Goal: Transaction & Acquisition: Purchase product/service

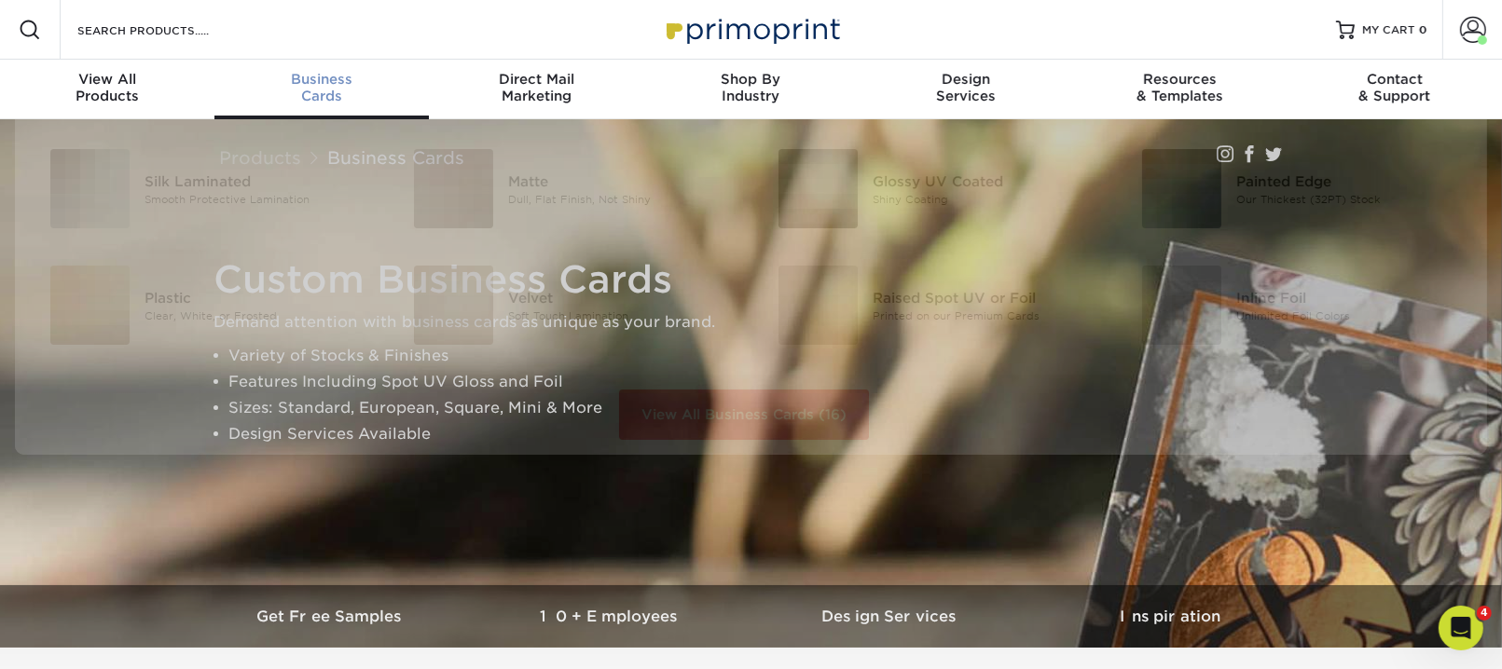
click at [325, 103] on link "Business Cards" at bounding box center [321, 90] width 214 height 60
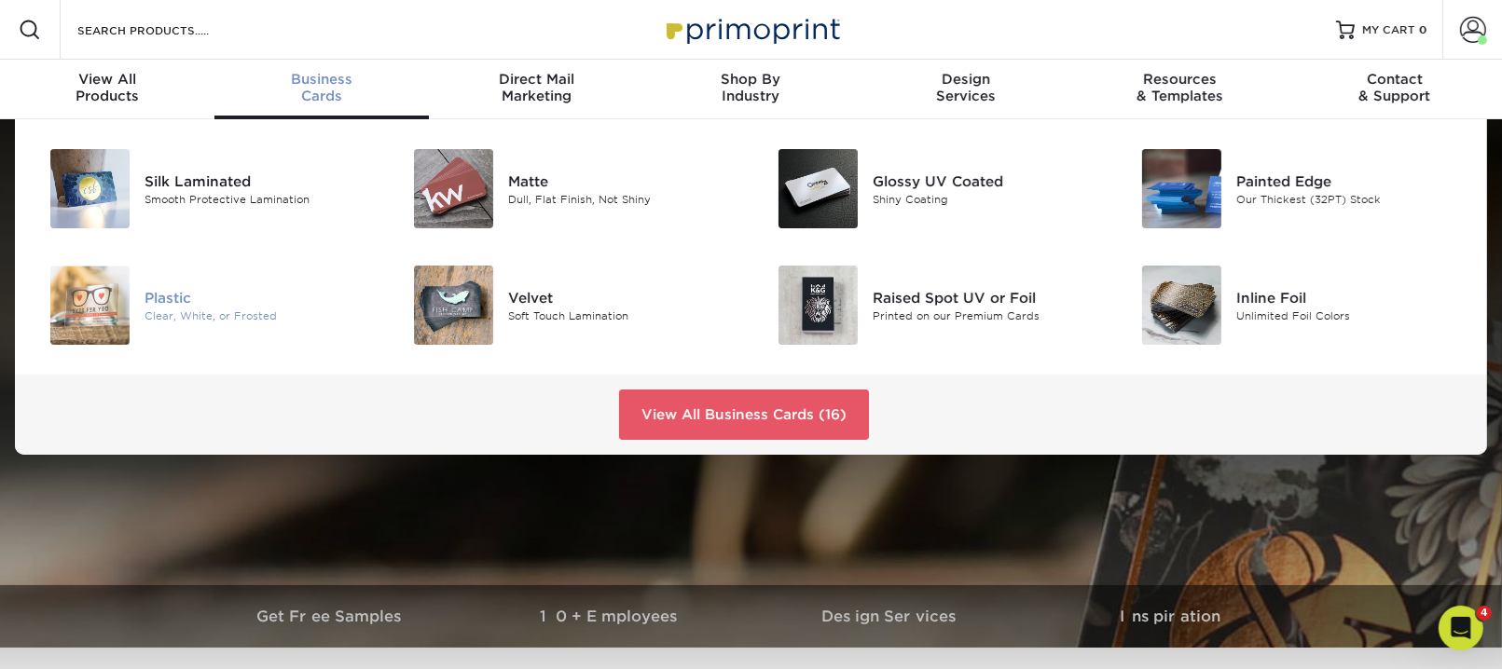
click at [198, 308] on div "Plastic" at bounding box center [259, 297] width 228 height 21
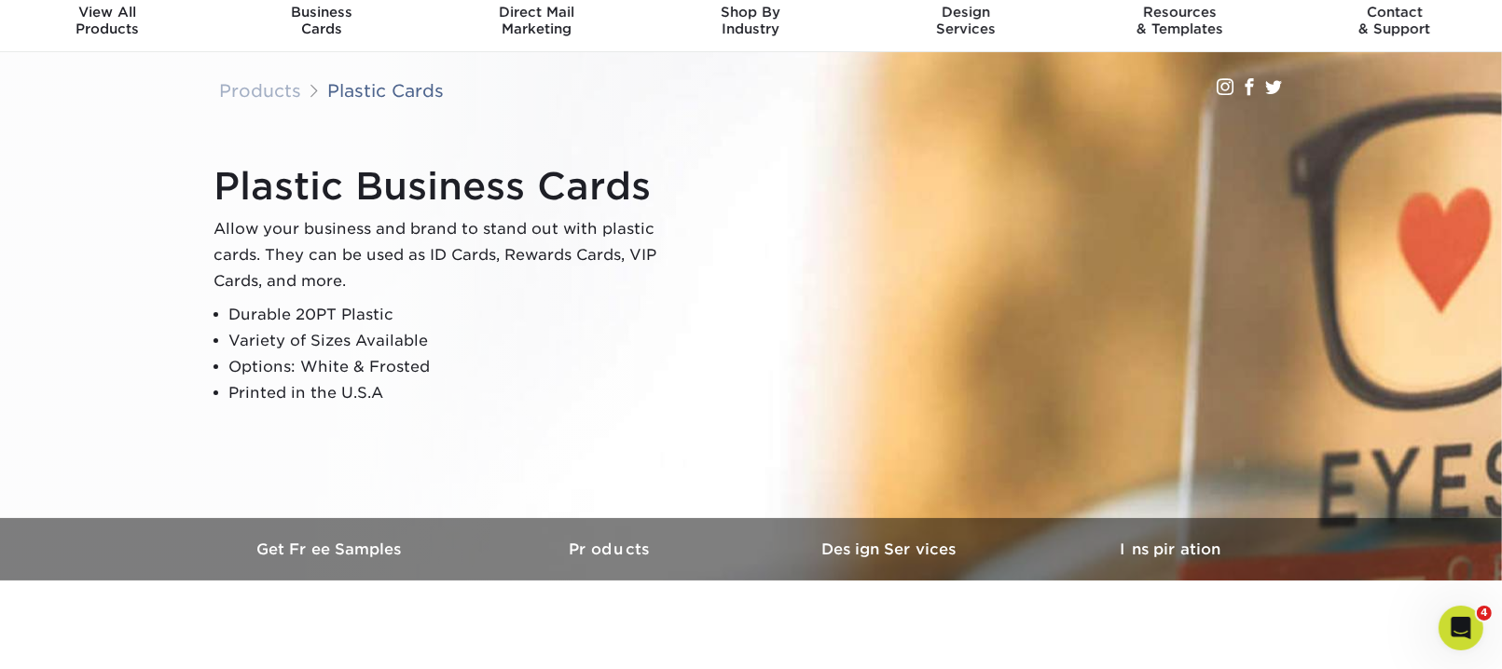
scroll to position [17, 0]
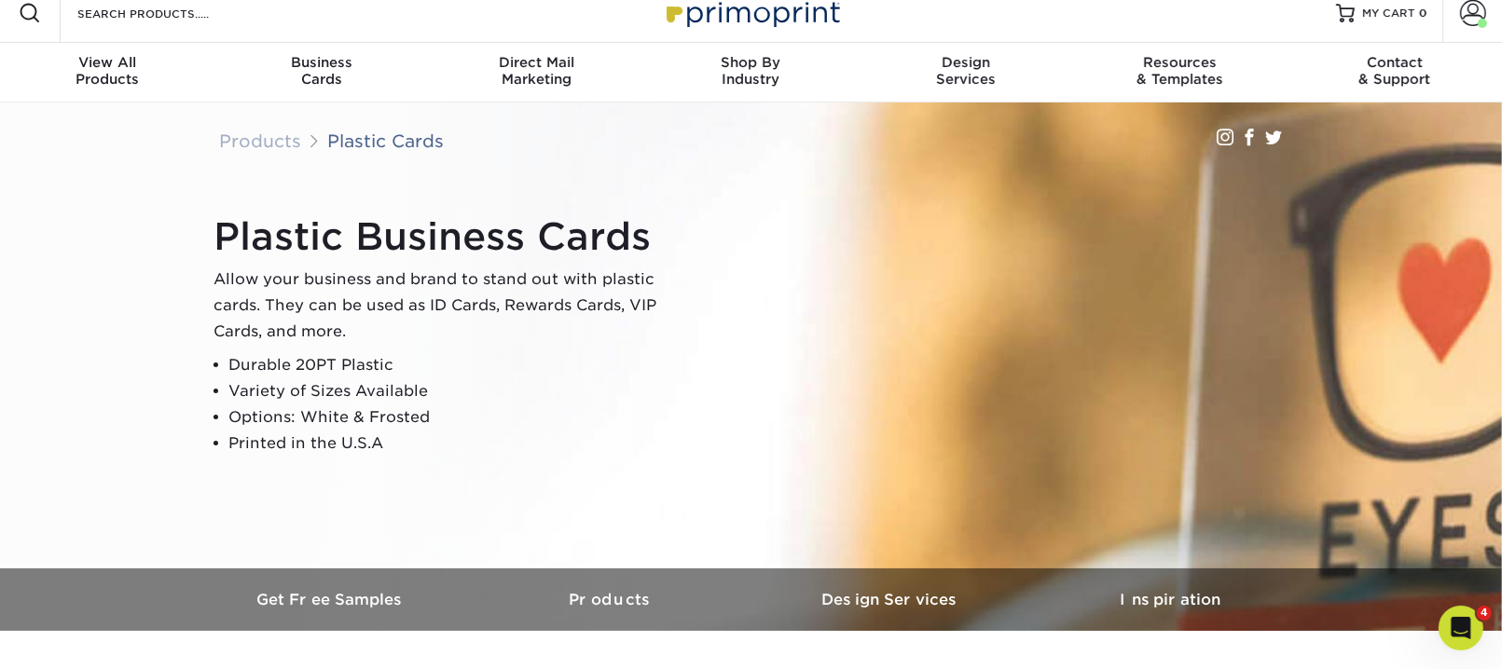
drag, startPoint x: 379, startPoint y: 270, endPoint x: 398, endPoint y: 272, distance: 19.7
click at [379, 259] on h1 "Plastic Business Cards" at bounding box center [447, 236] width 466 height 45
click at [594, 345] on p "Allow your business and brand to stand out with plastic cards. They can be used…" at bounding box center [447, 306] width 466 height 78
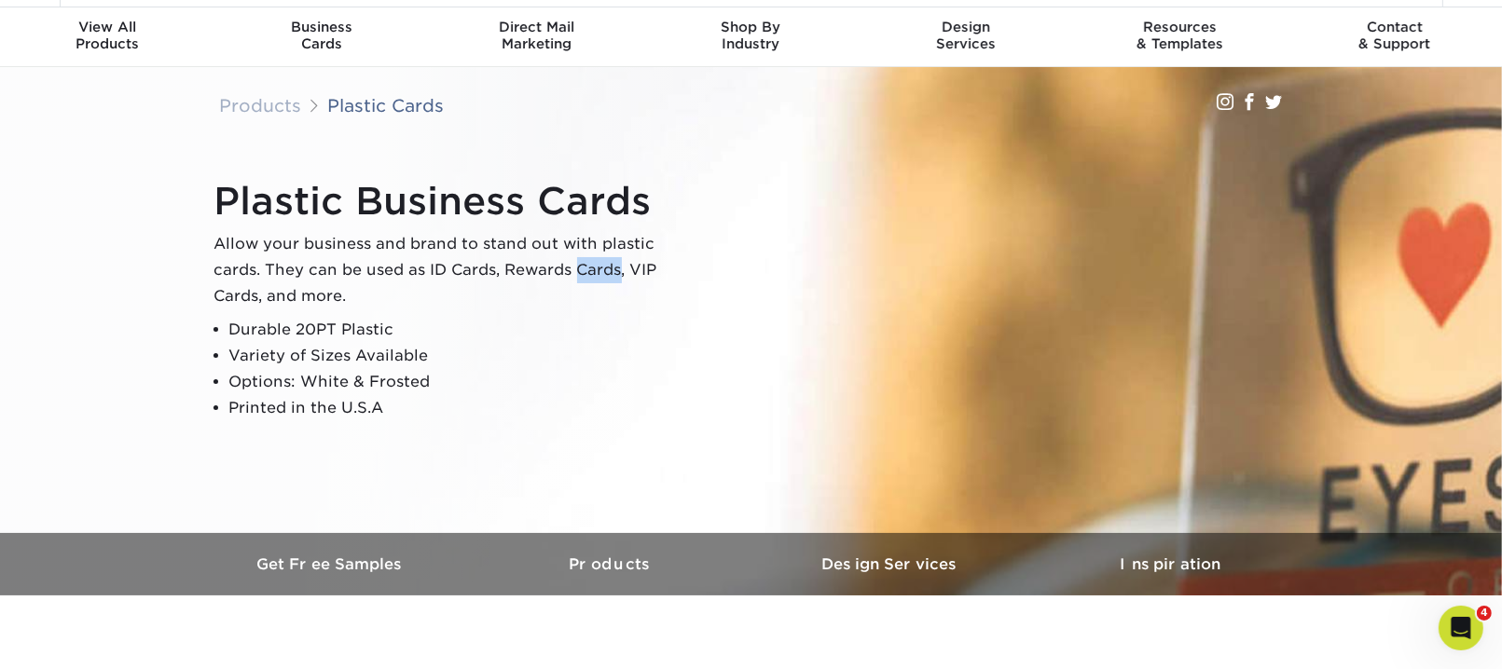
click at [594, 310] on p "Allow your business and brand to stand out with plastic cards. They can be used…" at bounding box center [447, 270] width 466 height 78
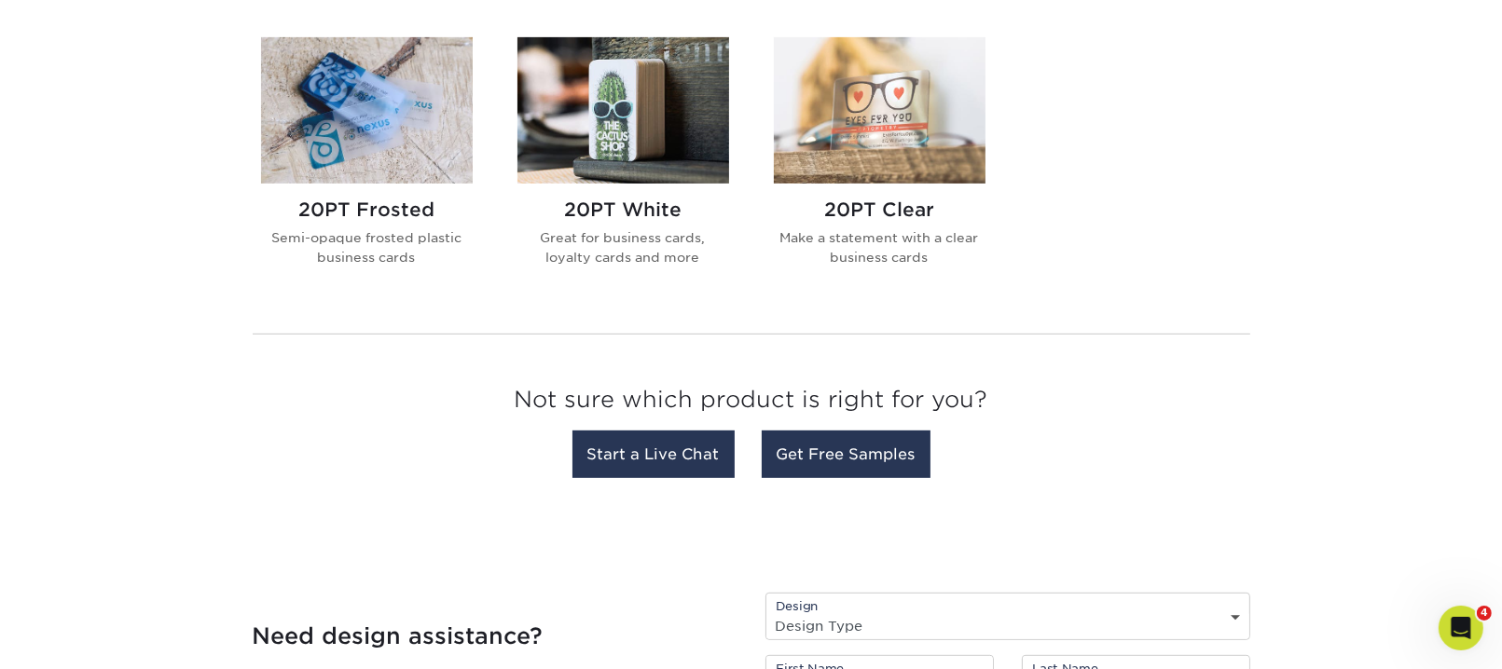
scroll to position [785, 0]
click at [913, 183] on img at bounding box center [880, 109] width 212 height 146
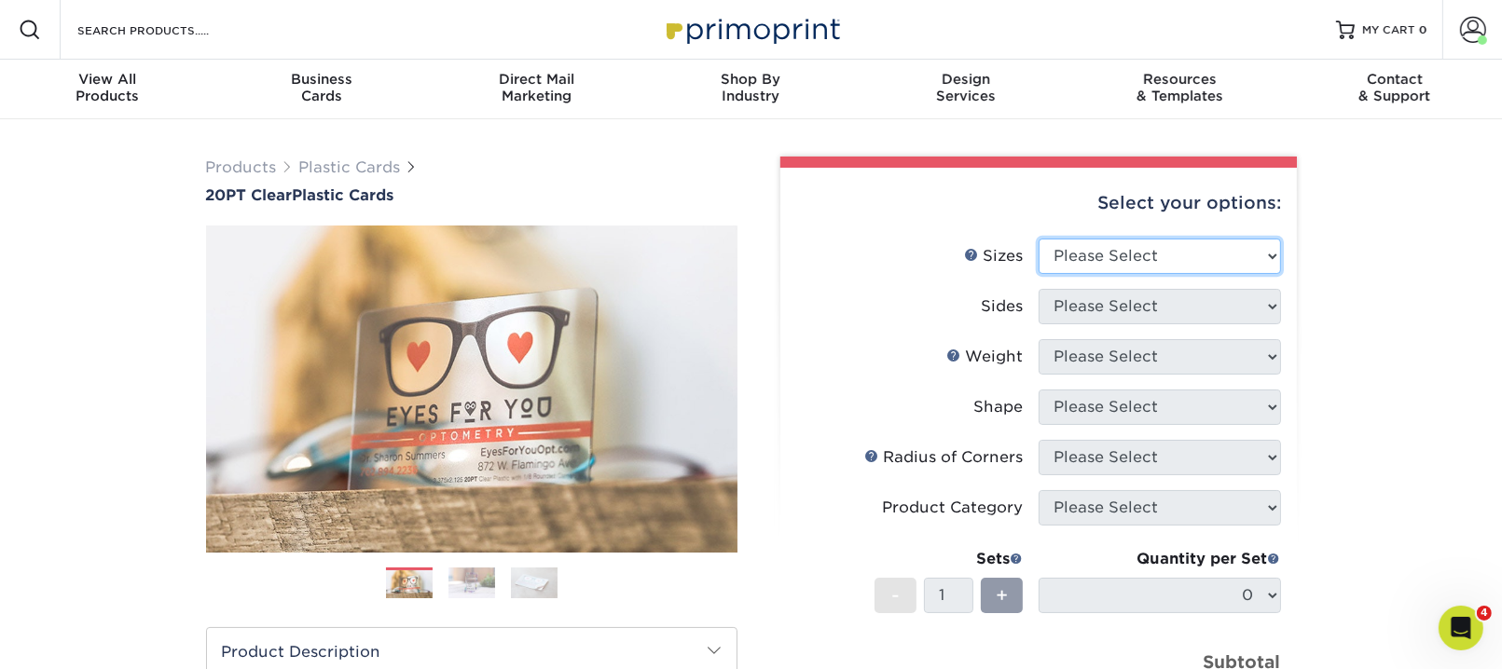
click at [1256, 274] on select "Please Select 2" x 3.5" 2.12" x 3.375" 2.5" x 2.5"" at bounding box center [1160, 256] width 242 height 35
select select "2.00x3.50"
click at [1041, 274] on select "Please Select 2" x 3.5" 2.12" x 3.375" 2.5" x 2.5"" at bounding box center [1160, 256] width 242 height 35
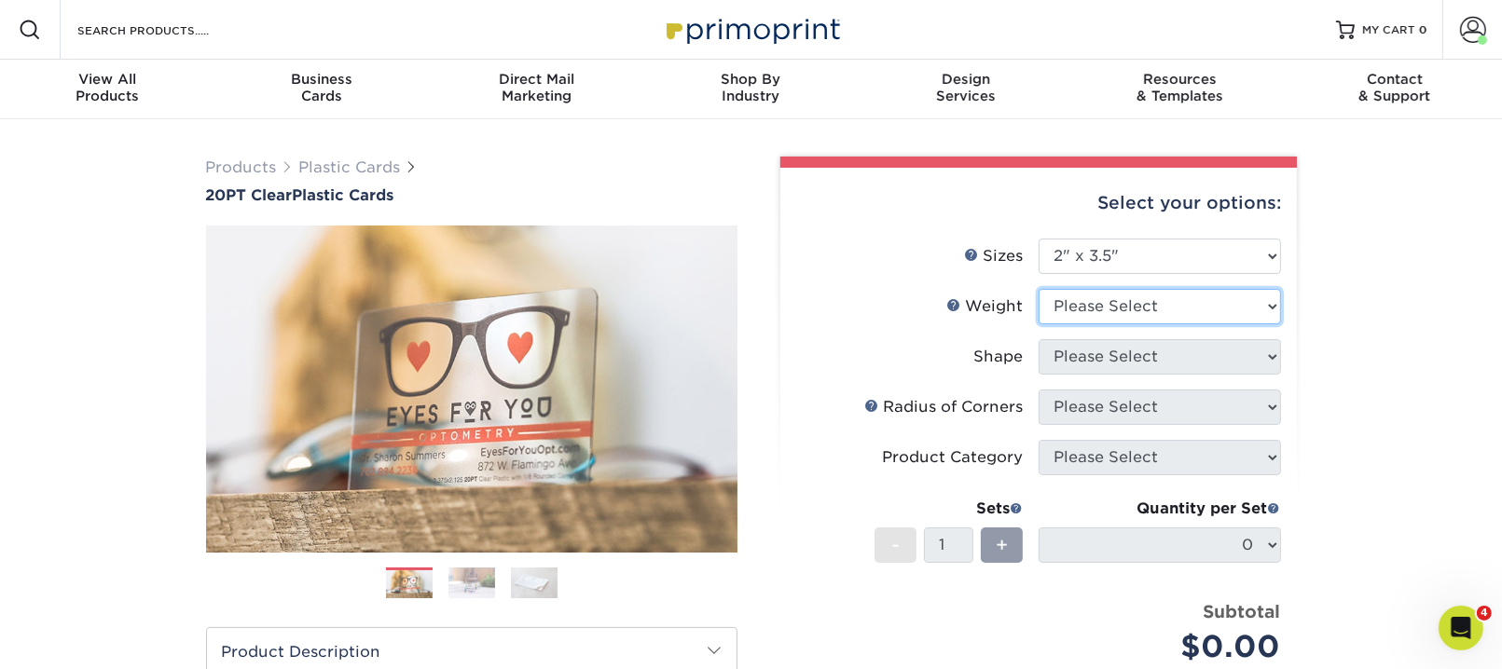
click at [1247, 324] on select "Please Select 20PT Clear Plastic 20PT Clear Plastic" at bounding box center [1160, 306] width 242 height 35
select select "20PT Clear Plastic"
click at [1041, 324] on select "Please Select 20PT Clear Plastic 20PT Clear Plastic" at bounding box center [1160, 306] width 242 height 35
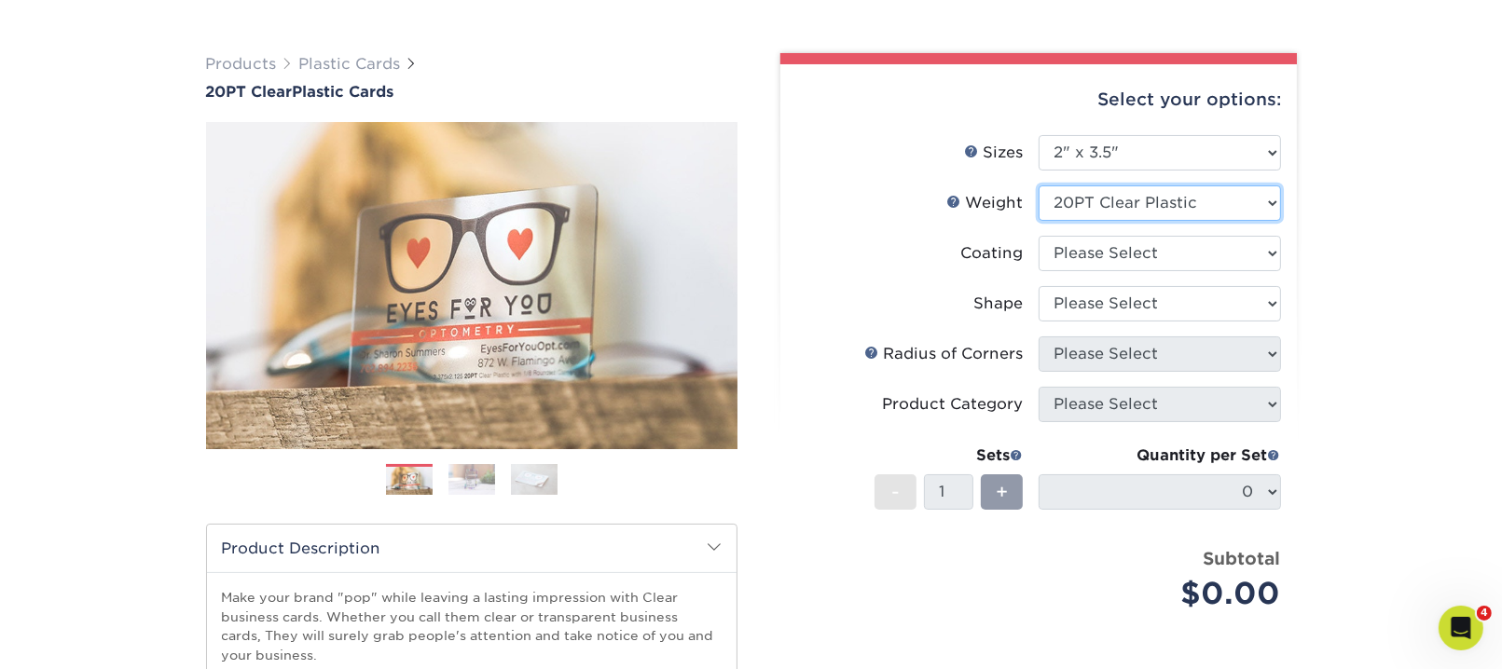
scroll to position [109, 0]
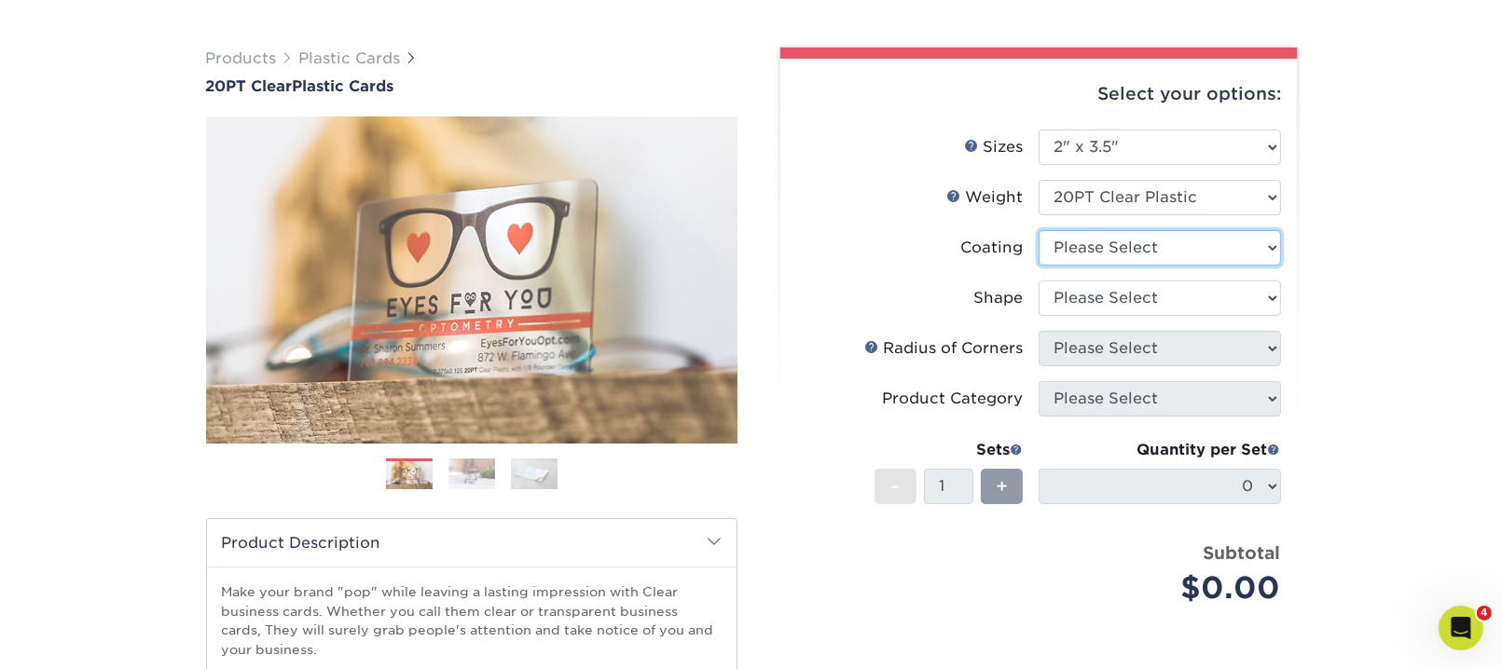
click at [1258, 266] on select at bounding box center [1160, 247] width 242 height 35
select select "3e7618de-abca-4bda-9f97-8b9129e913d8"
click at [1041, 266] on select at bounding box center [1160, 247] width 242 height 35
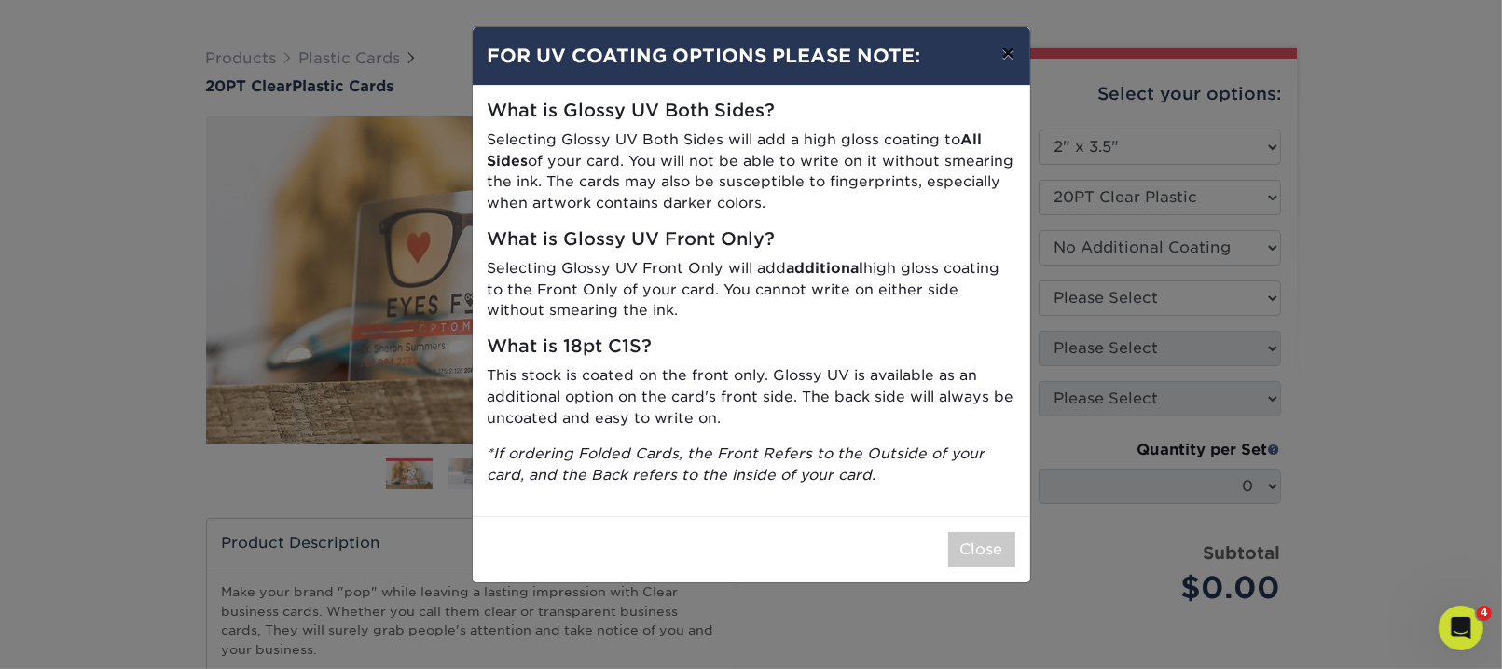
click at [999, 79] on button "×" at bounding box center [1007, 53] width 43 height 52
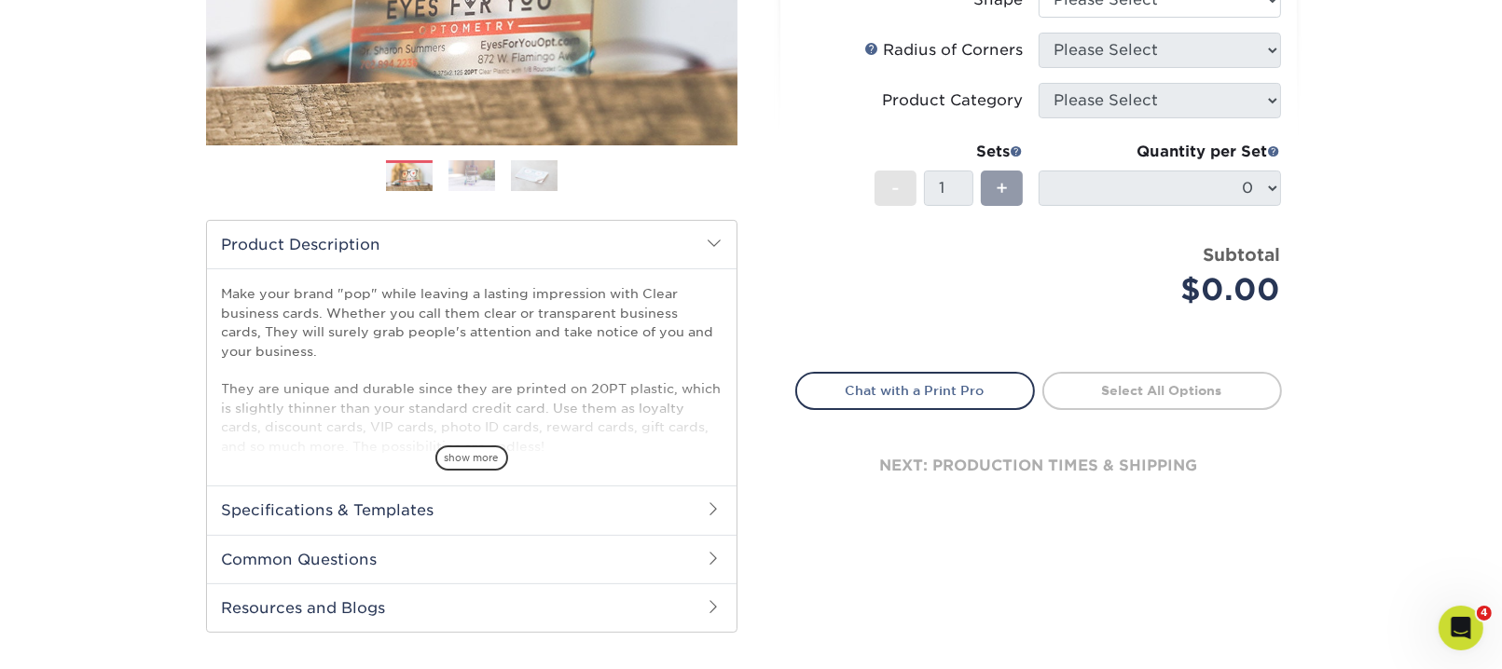
scroll to position [410, 0]
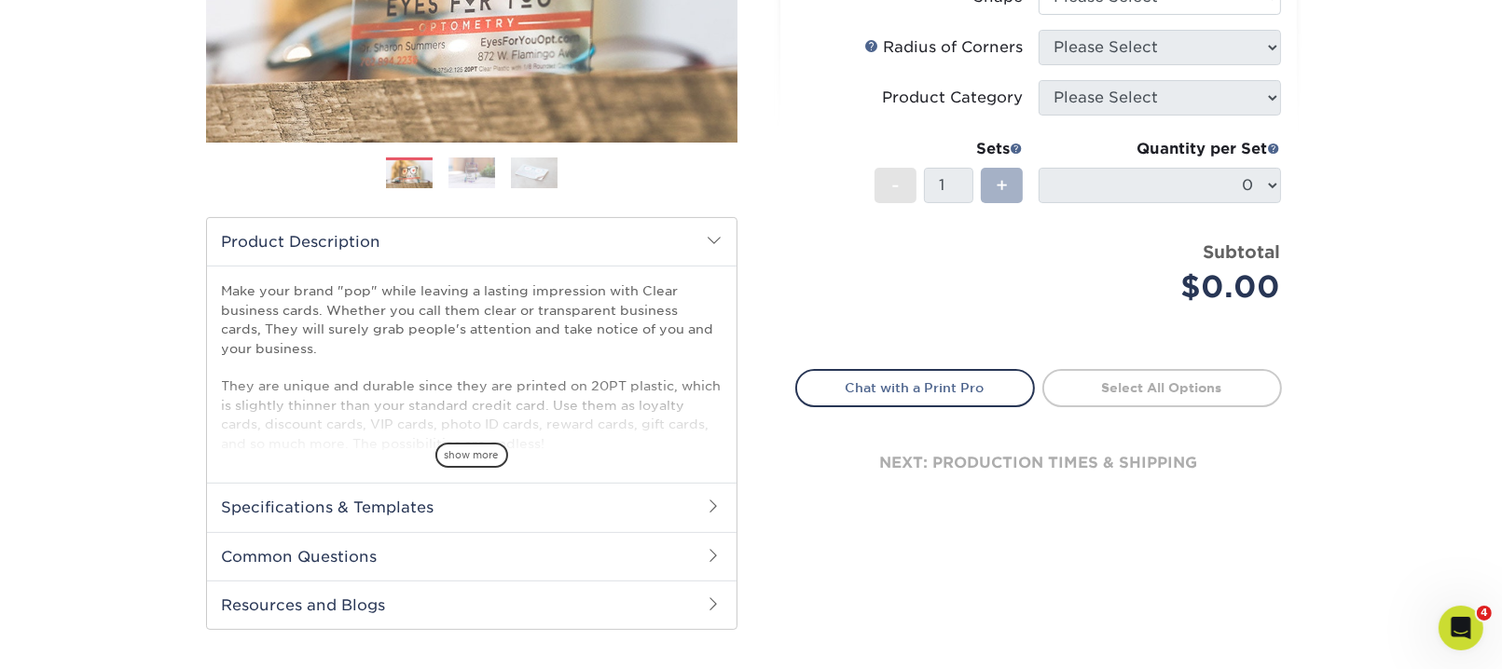
click at [1004, 200] on span "+" at bounding box center [1002, 186] width 12 height 28
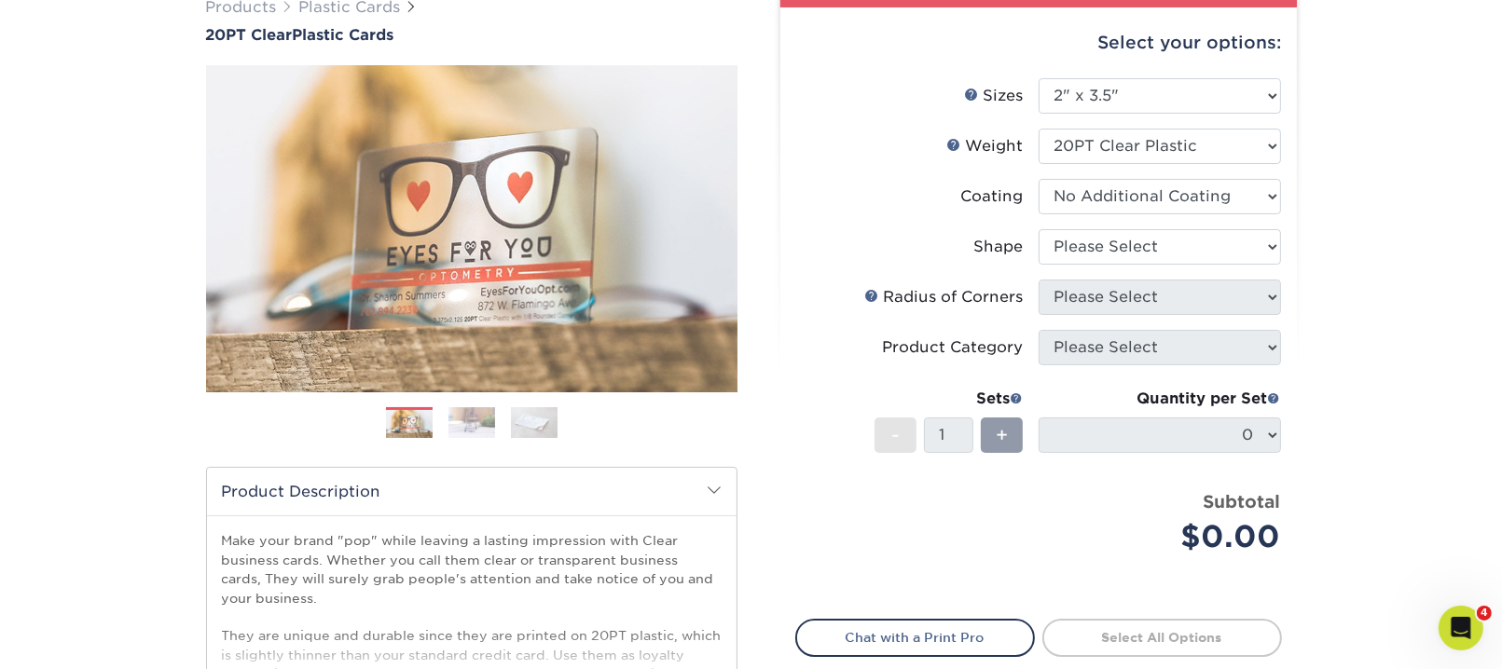
scroll to position [161, 0]
click at [1250, 264] on select "Please Select Standard Oval" at bounding box center [1160, 245] width 242 height 35
select select "standard"
click at [1041, 264] on select "Please Select Standard Oval" at bounding box center [1160, 245] width 242 height 35
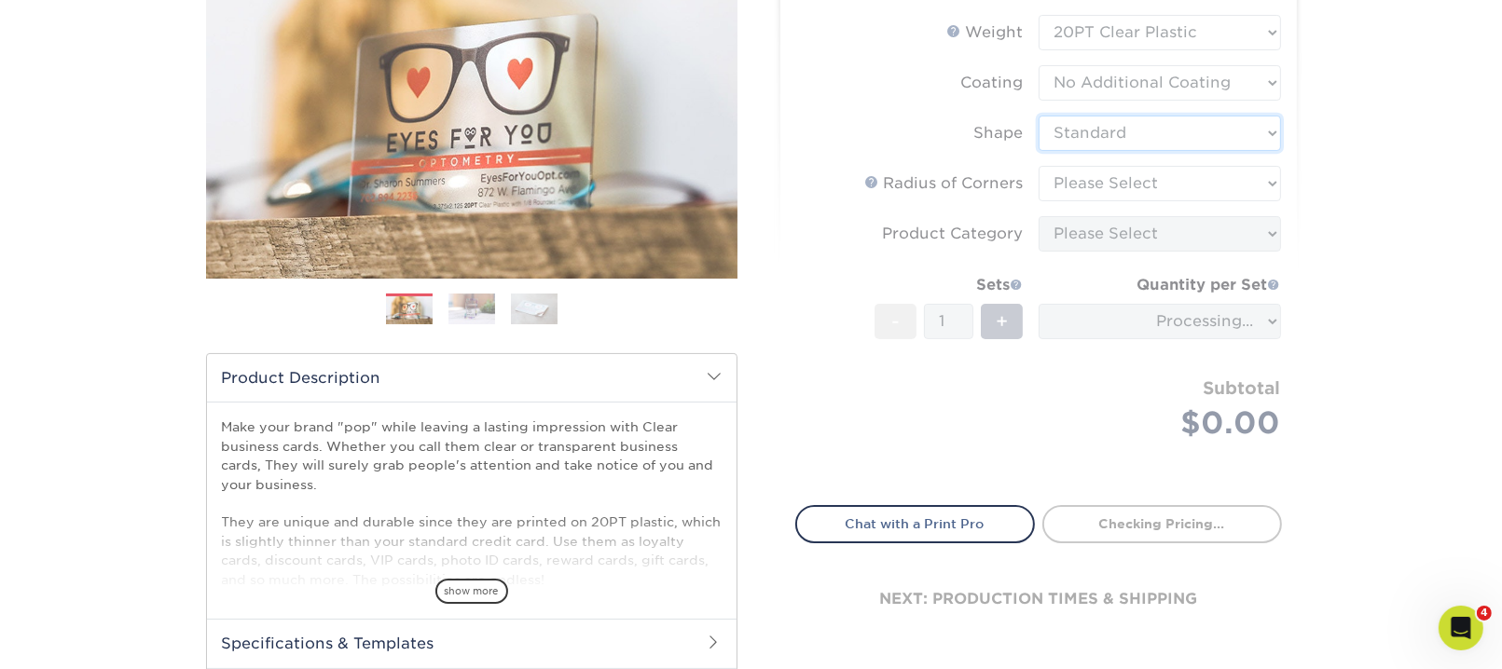
scroll to position [276, 0]
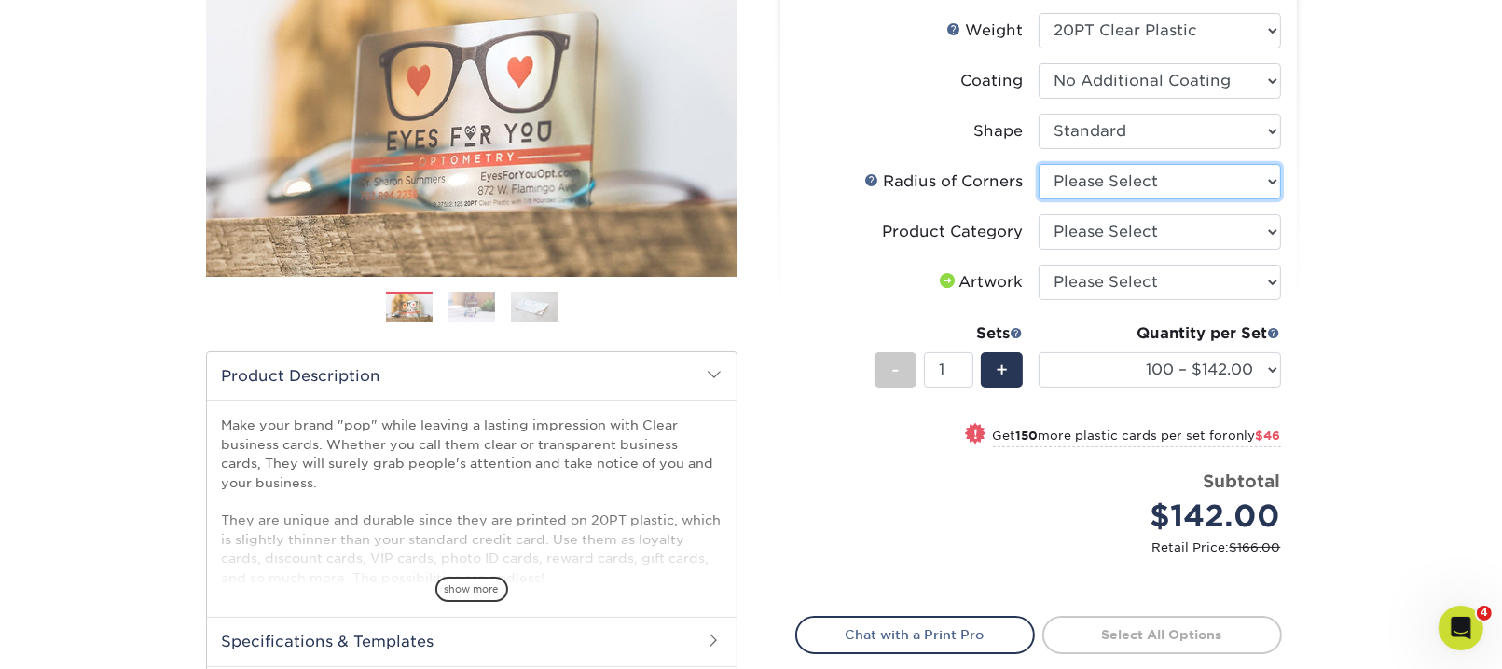
click at [1258, 200] on select "Please Select Rounded 1/8" Rounded 1/4"" at bounding box center [1160, 181] width 242 height 35
click at [1041, 200] on select "Please Select Rounded 1/8" Rounded 1/4"" at bounding box center [1160, 181] width 242 height 35
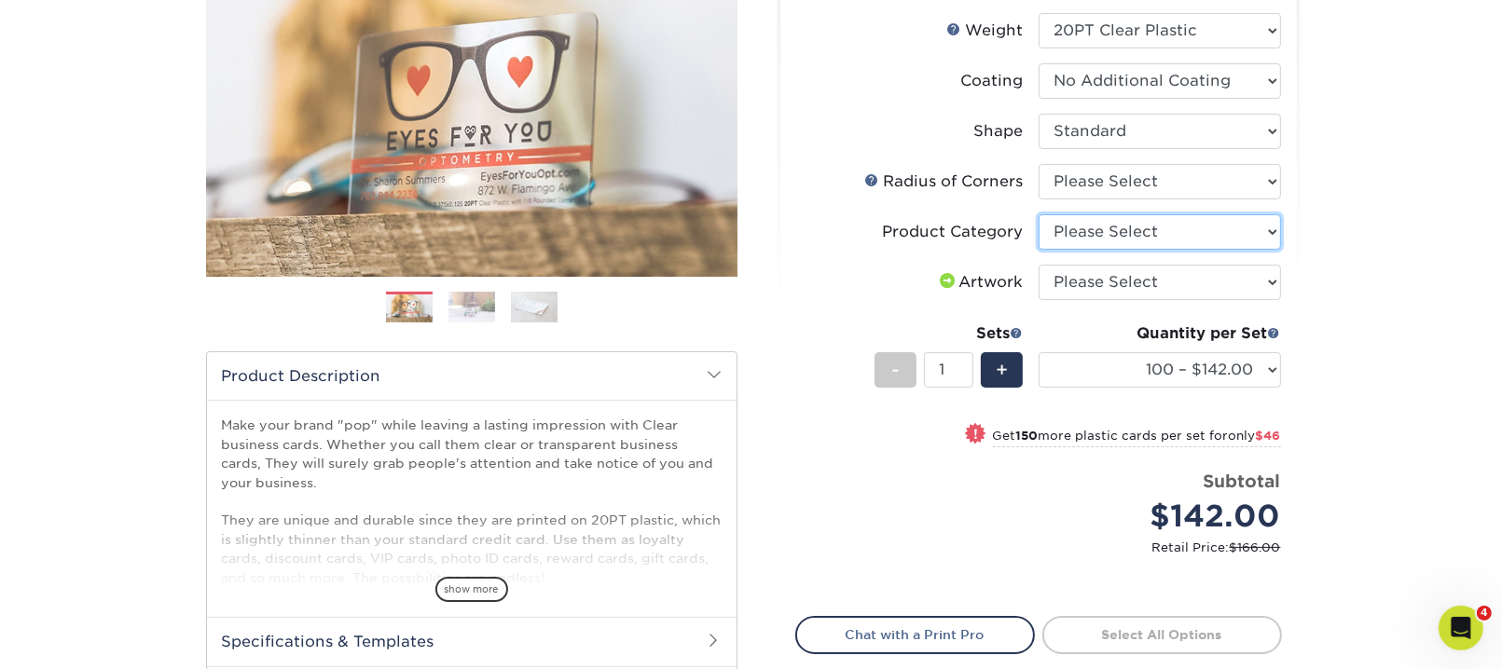
click at [1259, 250] on select "Please Select Business Cards" at bounding box center [1160, 231] width 242 height 35
select select "3b5148f1-0588-4f88-a218-97bcfdce65c1"
click at [1041, 250] on select "Please Select Business Cards" at bounding box center [1160, 231] width 242 height 35
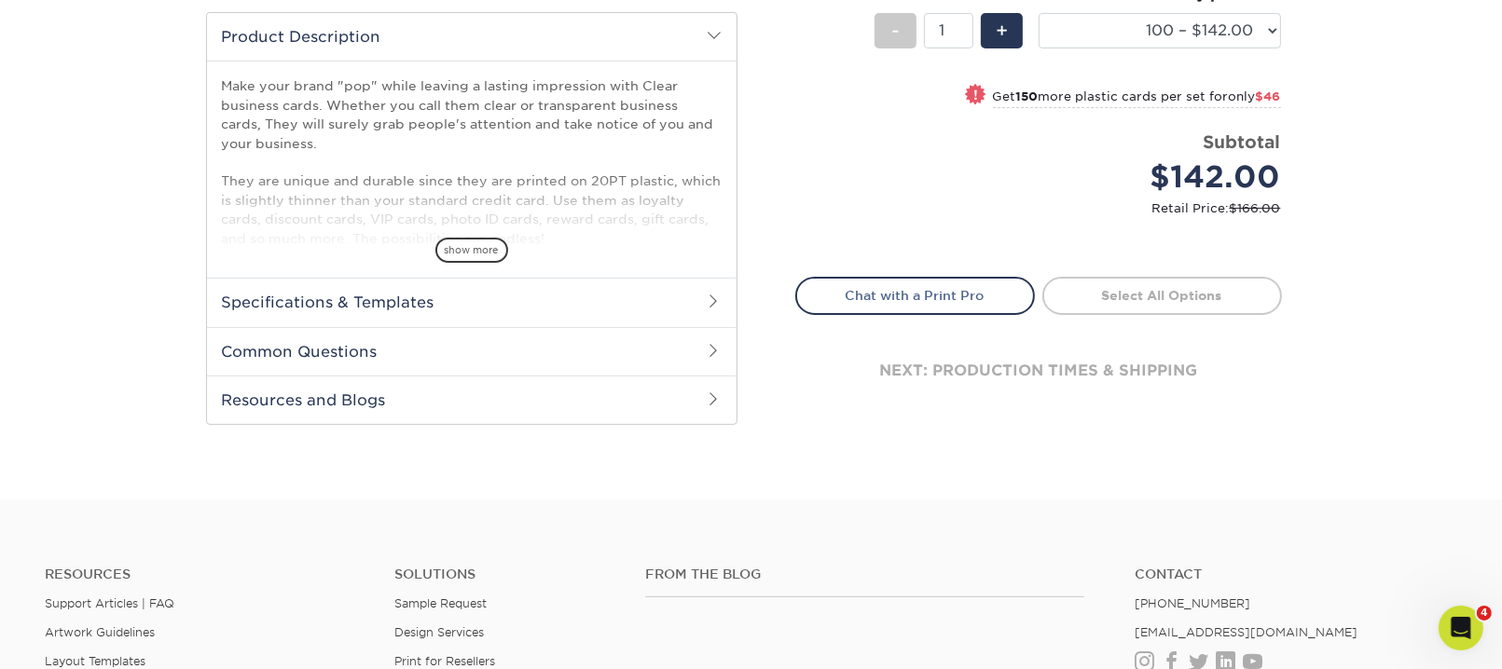
scroll to position [641, 0]
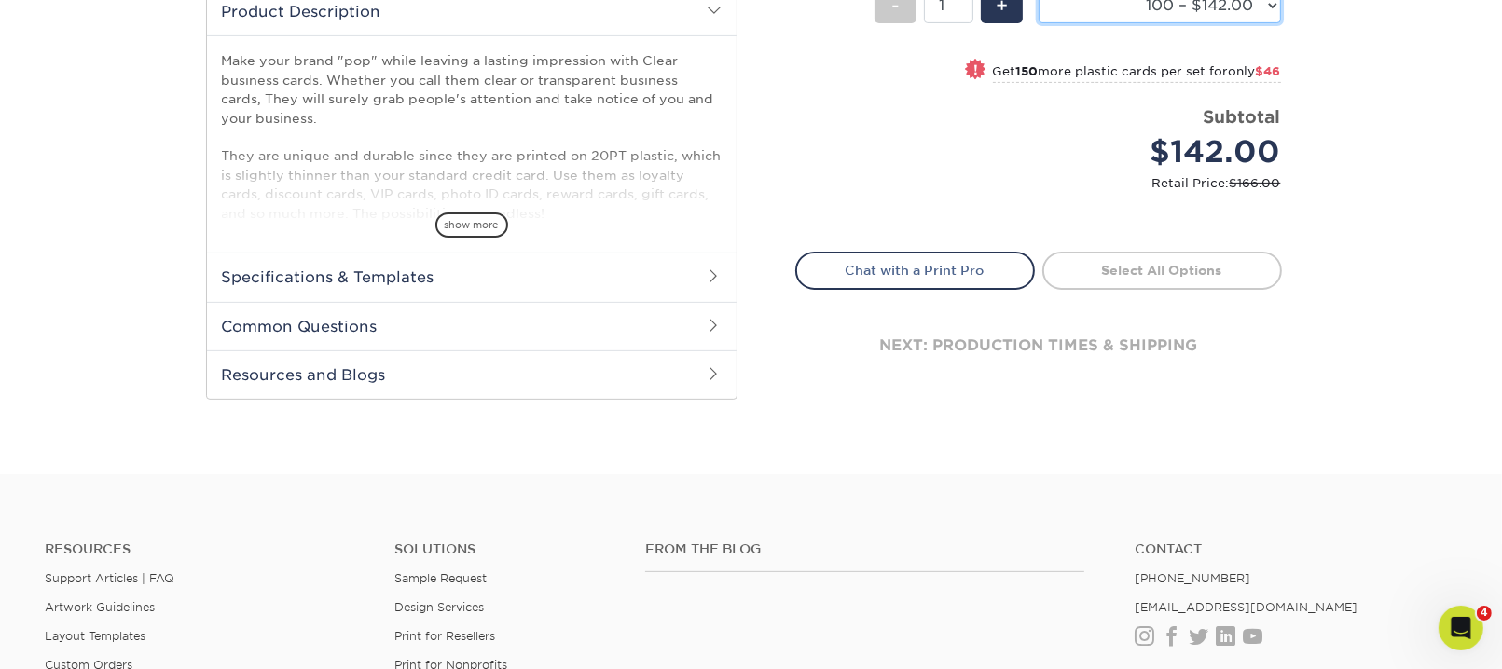
click at [1258, 23] on select "100 – $142.00 250 – $188.00 500 – $232.00 1000 – $280.00 2500 – $658.00 5000 – …" at bounding box center [1160, 5] width 242 height 35
